Goal: Task Accomplishment & Management: Manage account settings

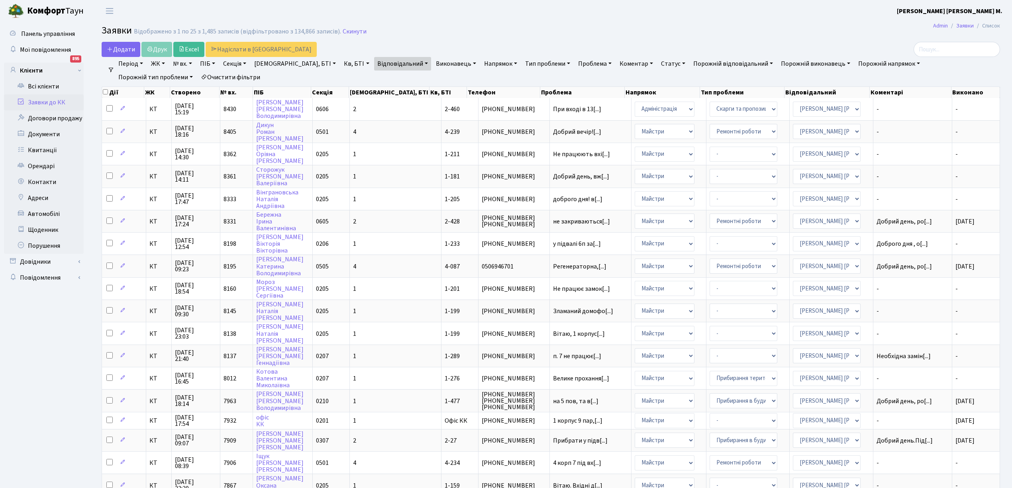
select select "25"
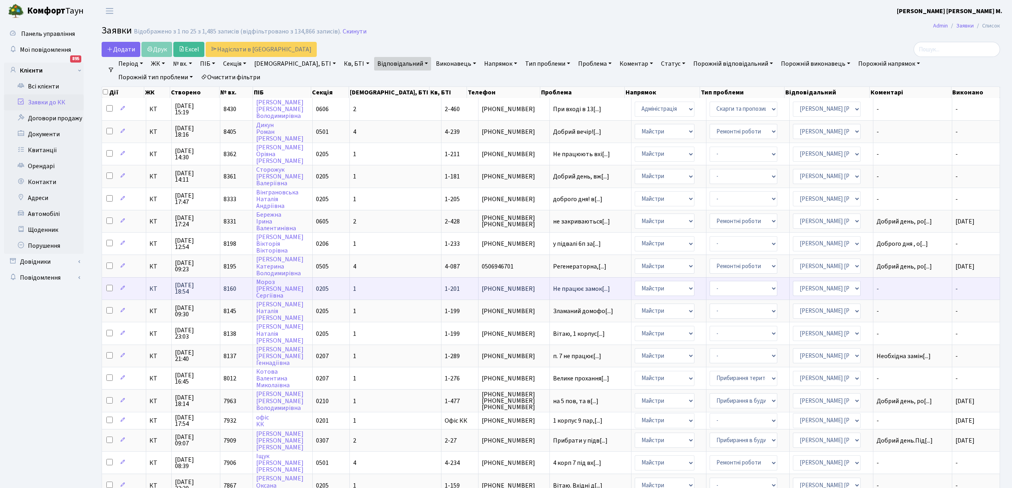
click at [284, 279] on td "[PERSON_NAME]" at bounding box center [282, 288] width 59 height 22
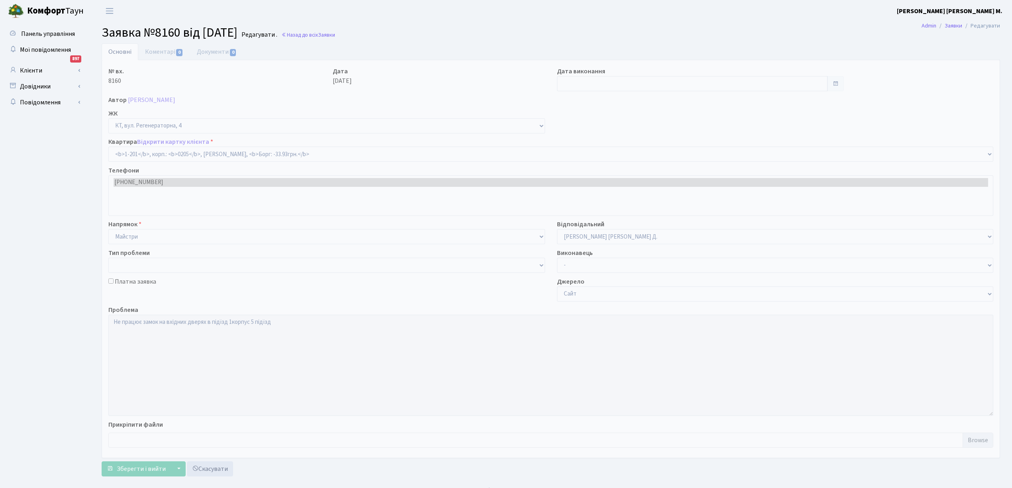
select select "201"
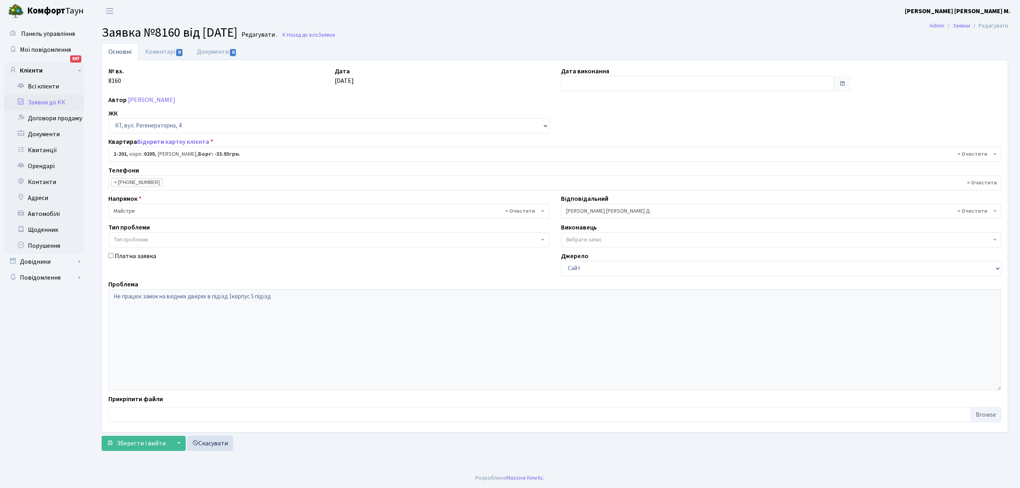
click at [42, 104] on link "Заявки до КК" at bounding box center [44, 102] width 80 height 16
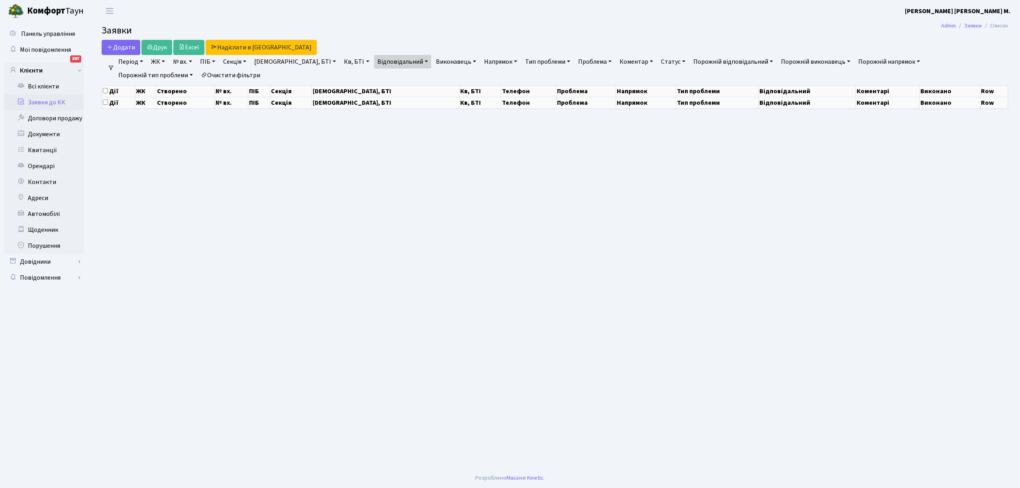
select select "25"
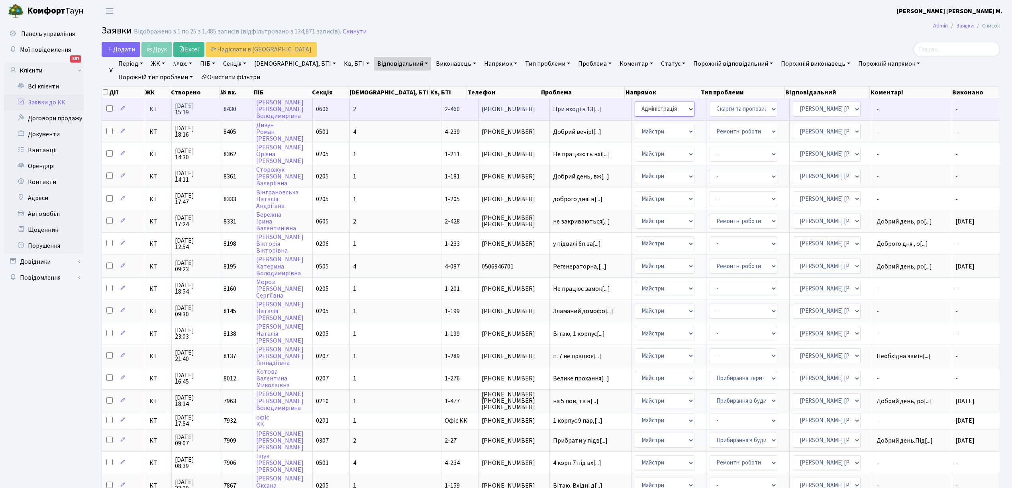
click at [666, 109] on select "- Адміністрація Домофон, СКД Ліфт Майстри Сантехніка Економічний відділ Електри…" at bounding box center [665, 109] width 60 height 15
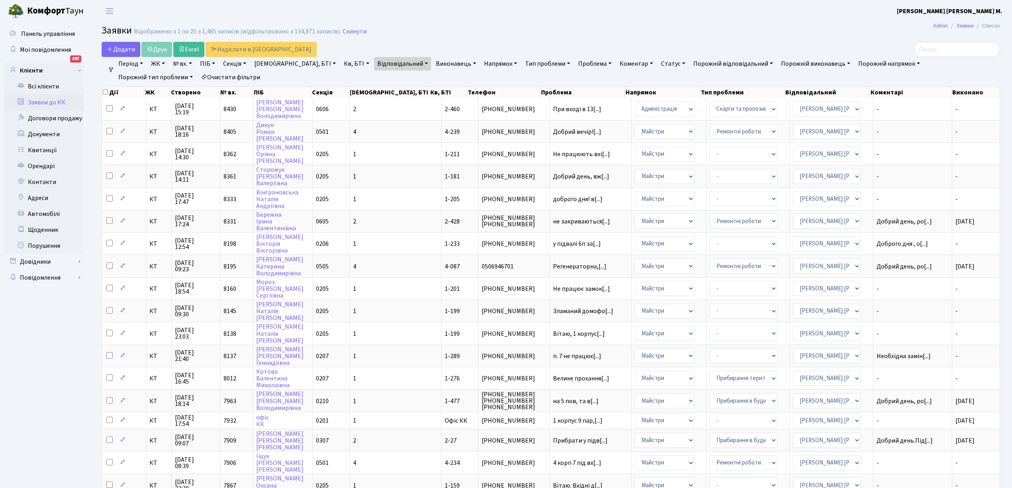
click at [525, 24] on main "Admin Заявки Список Заявки Відображено з 1 по 25 з 1,485 записів (відфільтрован…" at bounding box center [551, 355] width 923 height 666
